Goal: Transaction & Acquisition: Purchase product/service

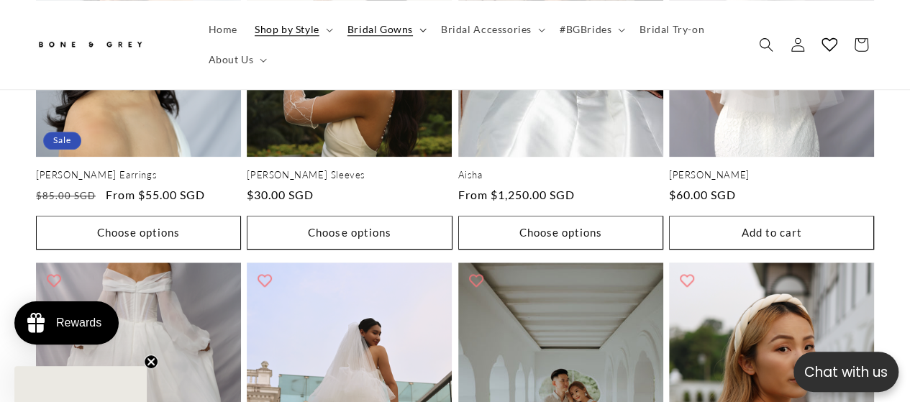
scroll to position [643, 0]
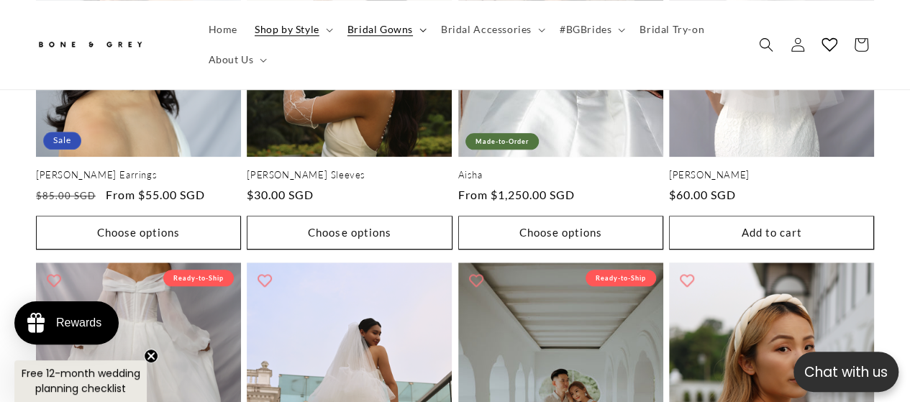
click at [377, 24] on span "Bridal Gowns" at bounding box center [380, 29] width 65 height 13
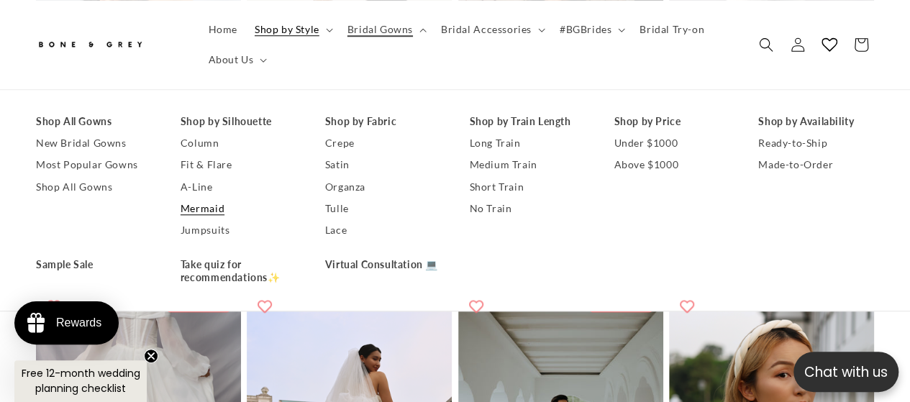
scroll to position [0, 598]
click at [193, 206] on link "Mermaid" at bounding box center [239, 209] width 116 height 22
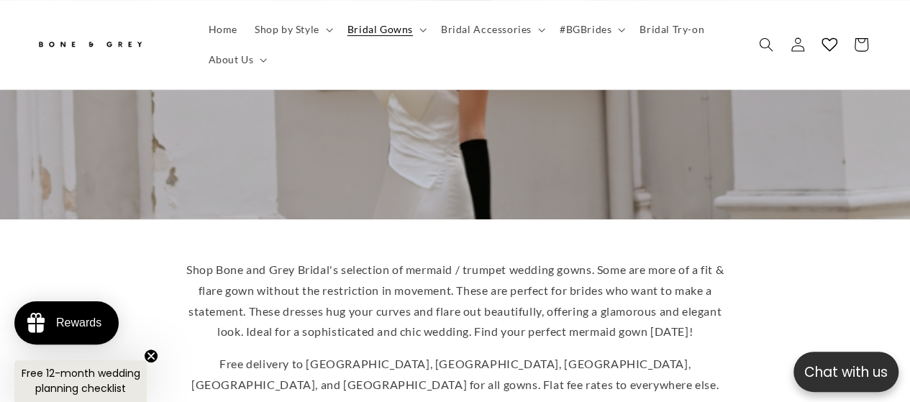
scroll to position [223, 0]
click at [298, 26] on span "Shop by Style" at bounding box center [287, 29] width 65 height 13
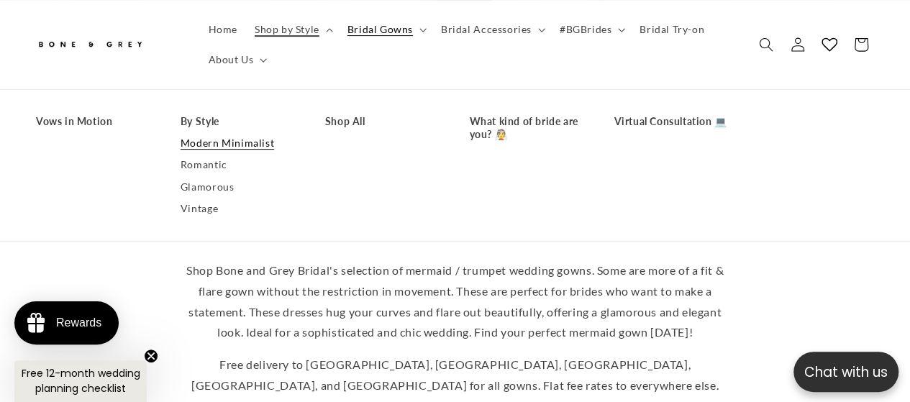
scroll to position [0, 299]
click at [361, 30] on span "Bridal Gowns" at bounding box center [380, 29] width 65 height 13
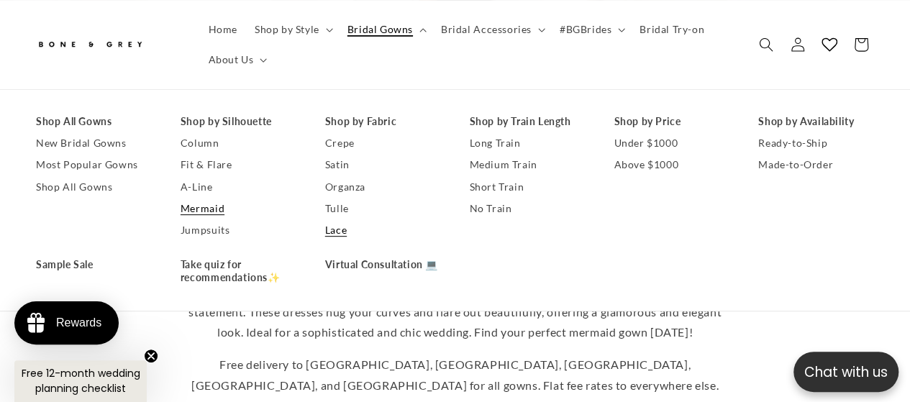
click at [331, 229] on link "Lace" at bounding box center [383, 230] width 116 height 22
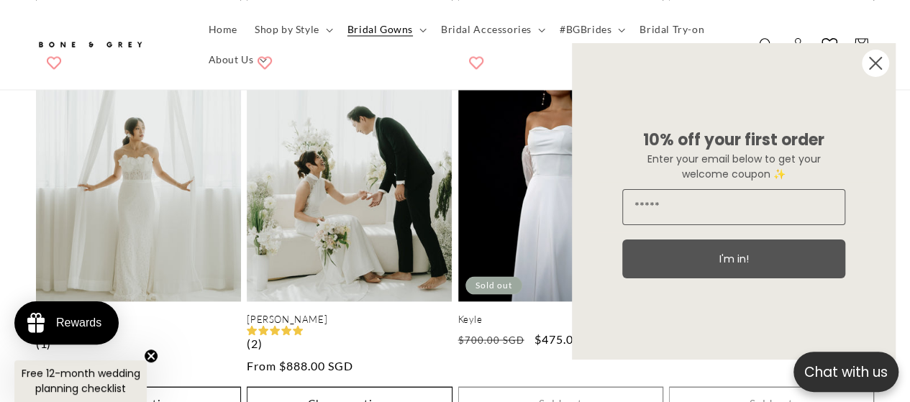
scroll to position [0, 299]
click at [892, 87] on form "10% off your first order Enter your email below to get your welcome coupon ✨ I'…" at bounding box center [734, 201] width 324 height 317
click at [890, 80] on form "10% off your first order Enter your email below to get your welcome coupon ✨ I'…" at bounding box center [734, 201] width 324 height 317
click at [875, 63] on icon "Close dialog" at bounding box center [876, 64] width 12 height 12
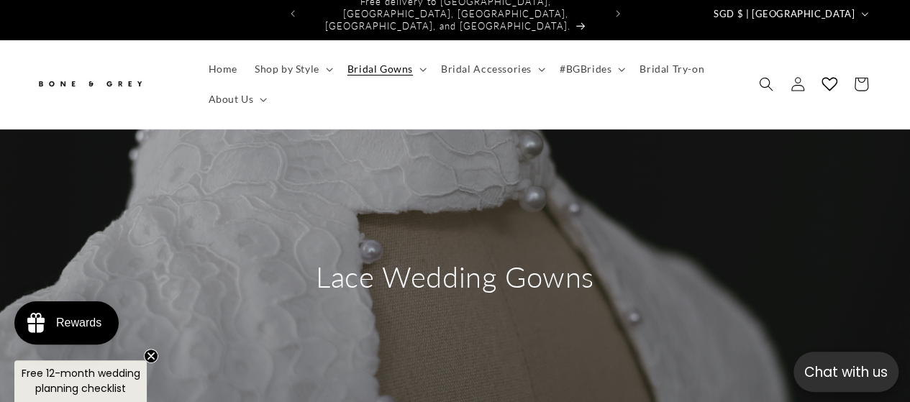
scroll to position [0, 0]
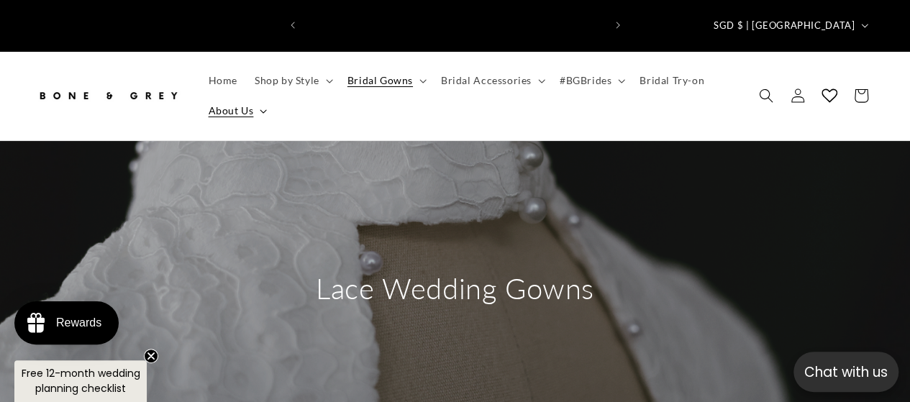
click at [226, 104] on span "About Us" at bounding box center [231, 110] width 45 height 13
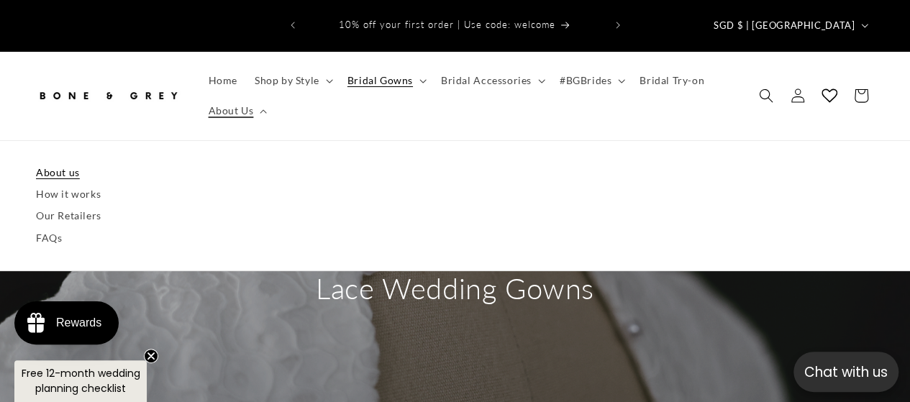
click at [47, 162] on link "About us" at bounding box center [455, 173] width 838 height 22
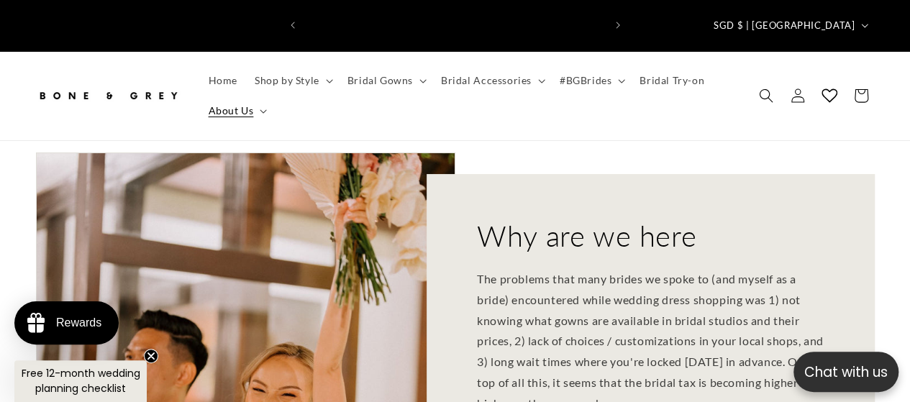
scroll to position [0, 299]
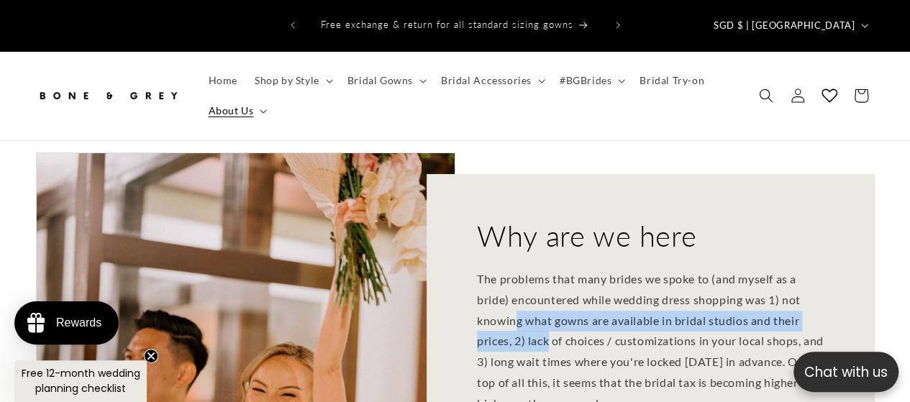
drag, startPoint x: 522, startPoint y: 300, endPoint x: 553, endPoint y: 325, distance: 39.9
click at [553, 325] on p "The problems that many brides we spoke to (and myself as a bride) encountered w…" at bounding box center [651, 341] width 348 height 145
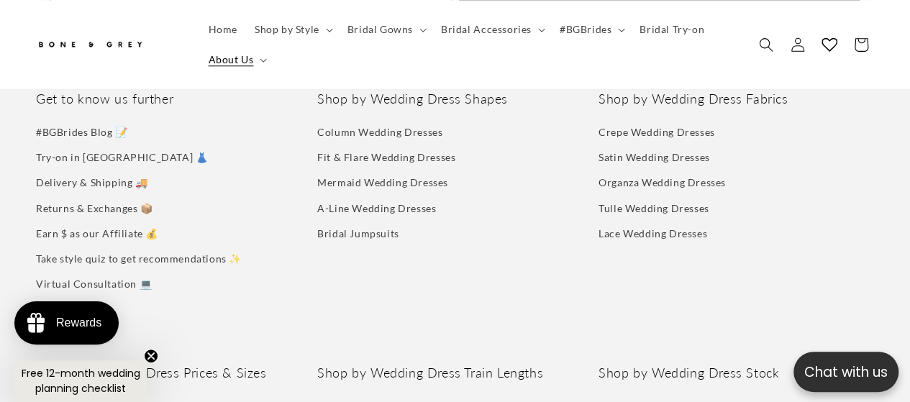
scroll to position [3400, 0]
